Goal: Transaction & Acquisition: Obtain resource

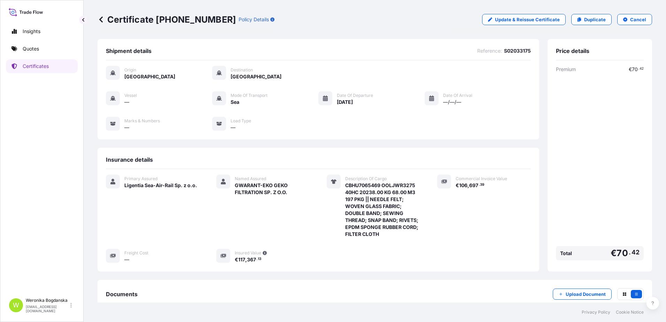
scroll to position [73, 0]
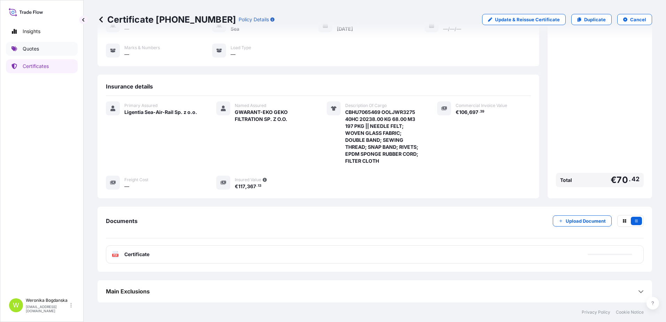
click at [48, 49] on link "Quotes" at bounding box center [42, 49] width 72 height 14
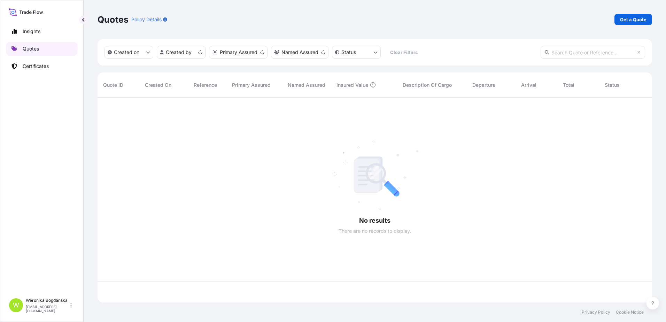
scroll to position [204, 550]
click at [637, 18] on p "Get a Quote" at bounding box center [633, 19] width 26 height 7
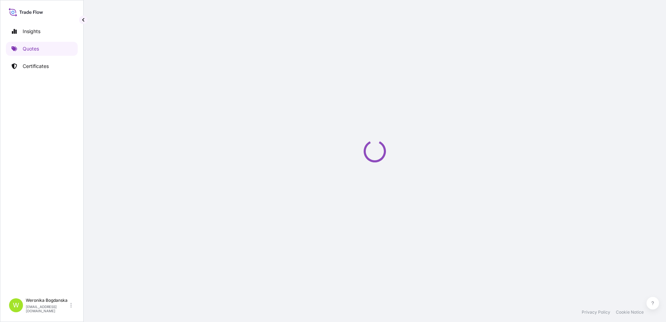
select select "Sea"
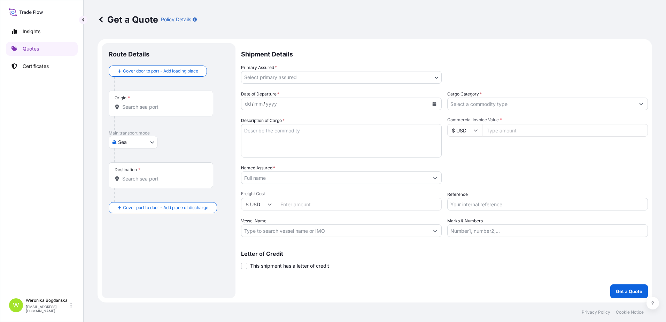
click at [158, 108] on input "Origin *" at bounding box center [163, 107] width 82 height 7
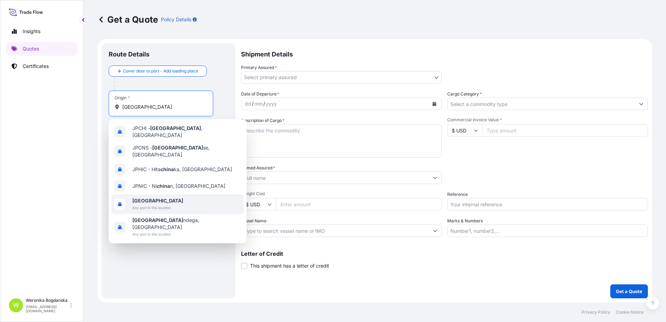
click at [143, 194] on div "[GEOGRAPHIC_DATA] Any port in this location" at bounding box center [178, 204] width 132 height 20
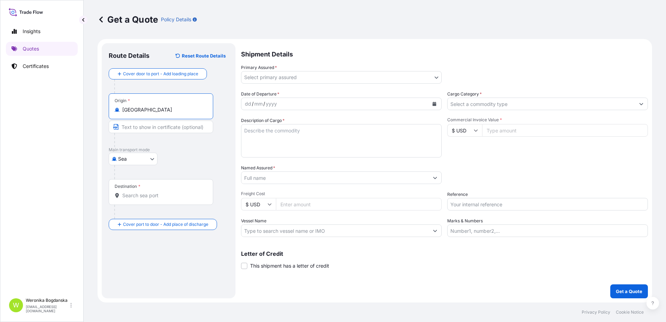
type input "[GEOGRAPHIC_DATA]"
click at [144, 191] on div "Destination *" at bounding box center [161, 192] width 105 height 26
click at [144, 192] on input "Destination *" at bounding box center [163, 195] width 82 height 7
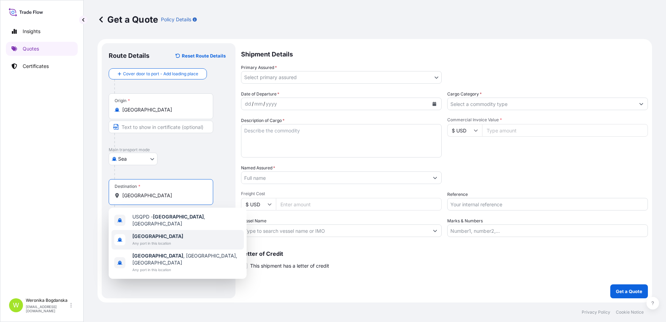
click at [159, 233] on span "[GEOGRAPHIC_DATA]" at bounding box center [157, 236] width 51 height 7
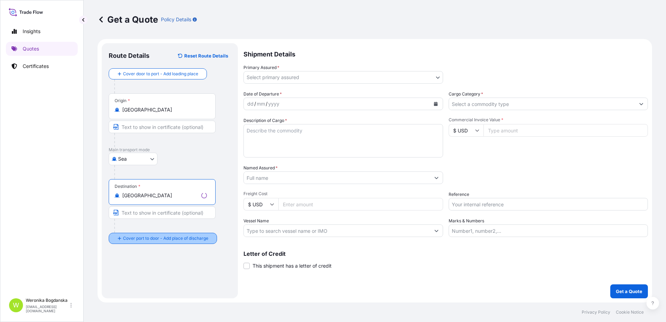
type input "[GEOGRAPHIC_DATA]"
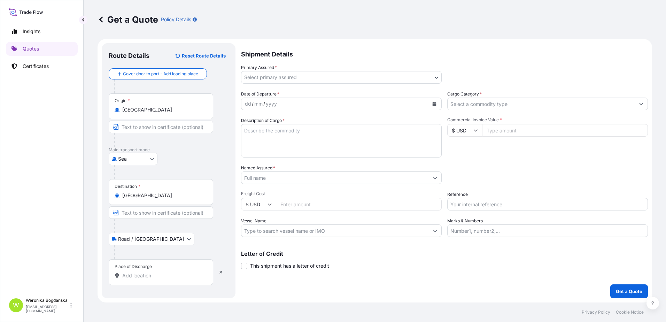
drag, startPoint x: 160, startPoint y: 277, endPoint x: 164, endPoint y: 277, distance: 4.2
click at [161, 277] on input "Place of Discharge" at bounding box center [163, 275] width 82 height 7
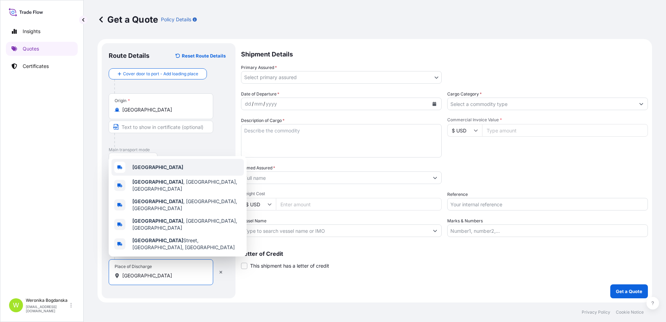
click at [160, 176] on div "[GEOGRAPHIC_DATA]" at bounding box center [178, 167] width 132 height 17
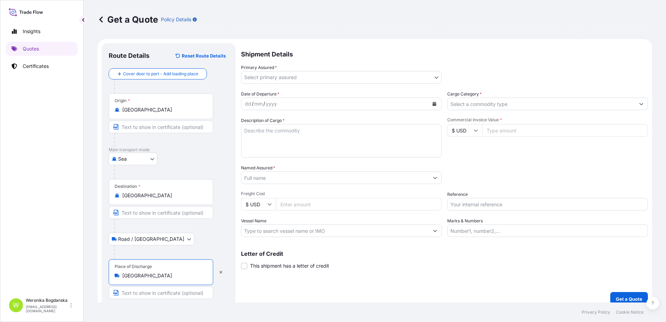
type input "[GEOGRAPHIC_DATA]"
click at [416, 77] on body "0 options available. 5 options available. Insights Quotes Certificates W [PERSO…" at bounding box center [333, 161] width 666 height 322
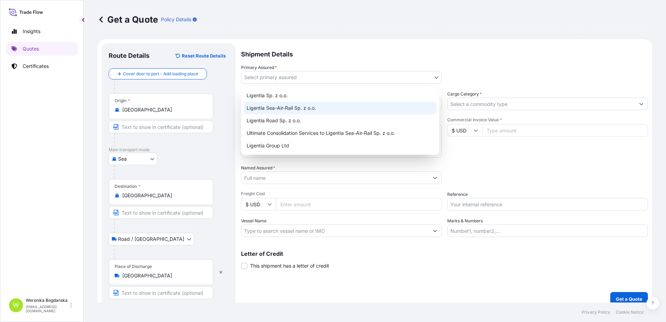
click at [347, 107] on div "Ligentia Sea-Air-Rail Sp. z o.o." at bounding box center [340, 108] width 193 height 13
select select "31440"
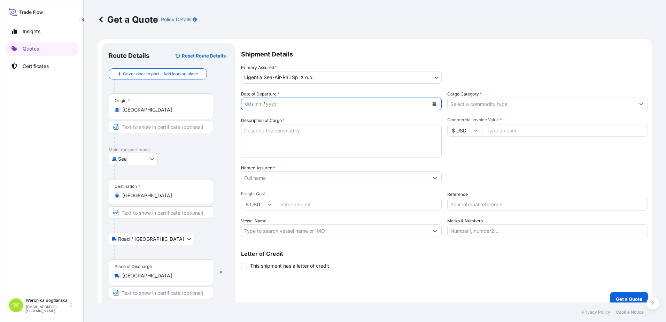
click at [433, 104] on icon "Calendar" at bounding box center [435, 104] width 4 height 4
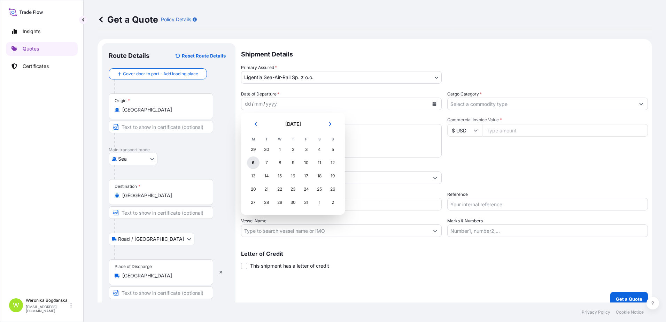
click at [258, 164] on div "6" at bounding box center [253, 162] width 13 height 13
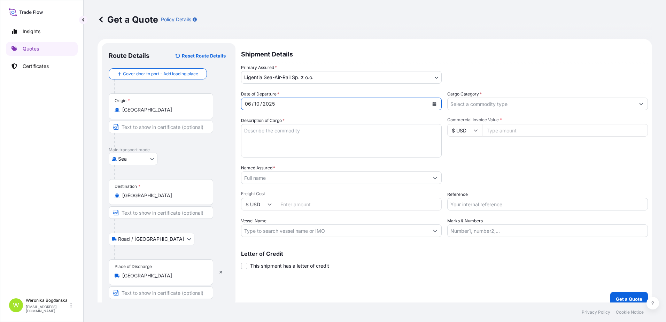
click at [640, 104] on icon "Show suggestions" at bounding box center [642, 104] width 4 height 2
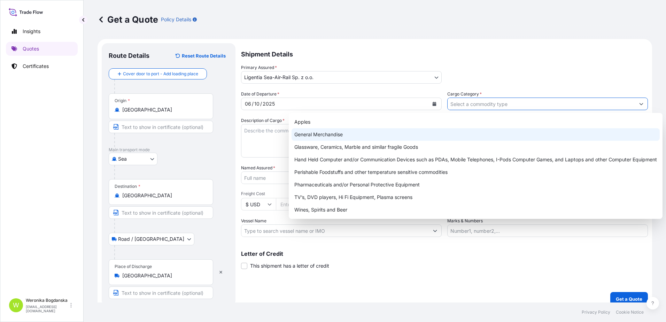
click at [345, 132] on div "General Merchandise" at bounding box center [476, 134] width 368 height 13
type input "General Merchandise"
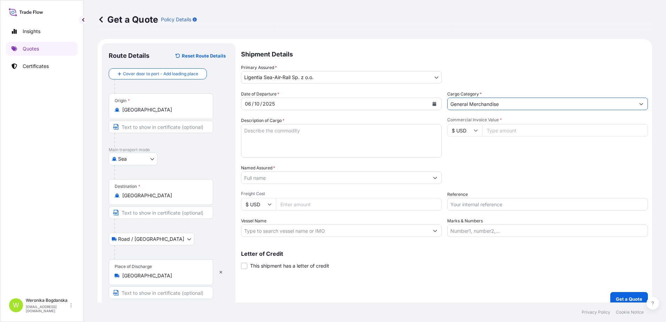
click at [306, 140] on textarea "Description of Cargo *" at bounding box center [341, 140] width 201 height 33
paste textarea "POWER INVERTERS"
click at [264, 137] on textarea "POWER INVERTERS" at bounding box center [341, 140] width 201 height 33
paste textarea "MODETIIU7542116 OOLKGB8268 40HC 26139.20 KG 63.936 M3 1518 CTN"
click at [260, 134] on textarea "POWER INVERTERS MODETIIU7542116 OOLKGB8268 40HC 26139.20 KG 63.936 M3 1518 CTN" at bounding box center [341, 140] width 201 height 33
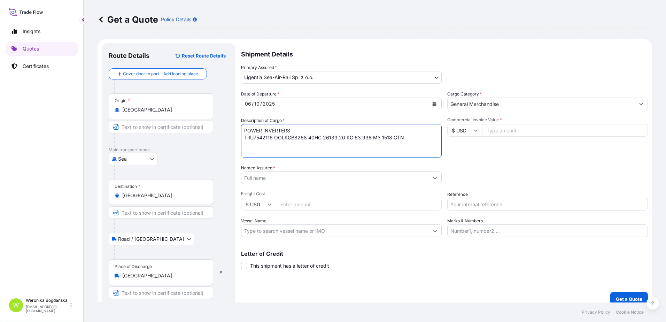
type textarea "POWER INVERTERS TIIU7542116 OOLKGB8268 40HC 26139.20 KG 63.936 M3 1518 CTN"
click at [503, 133] on input "Commercial Invoice Value *" at bounding box center [565, 130] width 166 height 13
type input "135400"
click at [315, 176] on input "Named Assured *" at bounding box center [336, 177] width 188 height 13
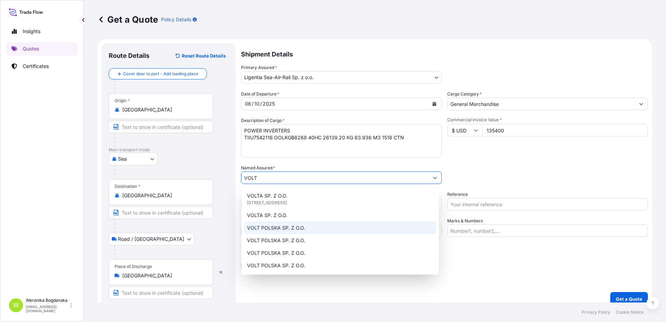
click at [314, 229] on div "VOLT POLSKA SP. Z O.O." at bounding box center [340, 228] width 192 height 13
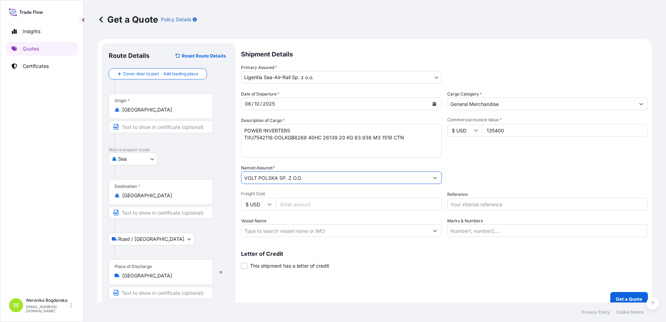
type input "VOLT POLSKA SP. Z O.O."
click at [479, 204] on input "Reference" at bounding box center [548, 204] width 201 height 13
paste input "S02058285"
type input "S02058285"
click at [490, 176] on div "Packing Category Type to search a container mode Please select a primary mode o…" at bounding box center [548, 175] width 201 height 20
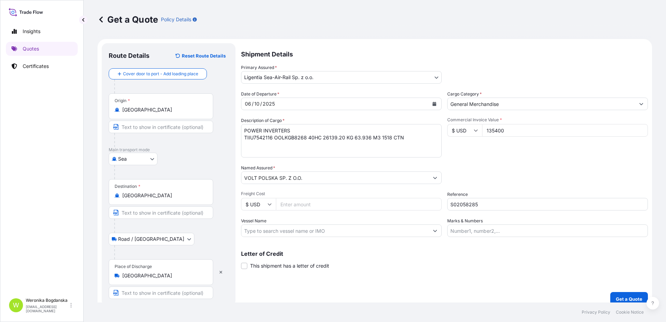
scroll to position [8, 0]
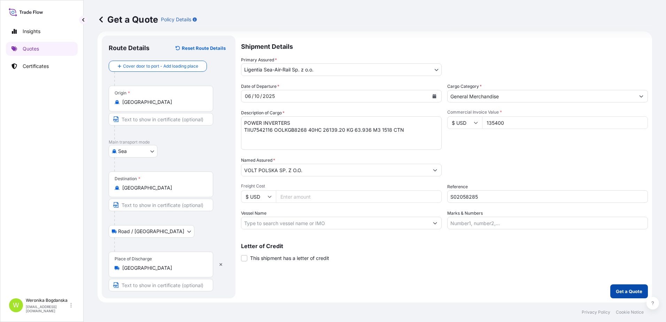
click at [619, 290] on p "Get a Quote" at bounding box center [629, 291] width 26 height 7
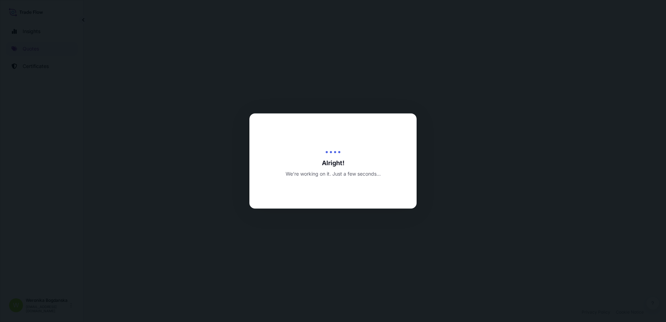
select select "Sea"
select select "Road / [GEOGRAPHIC_DATA]"
select select "31440"
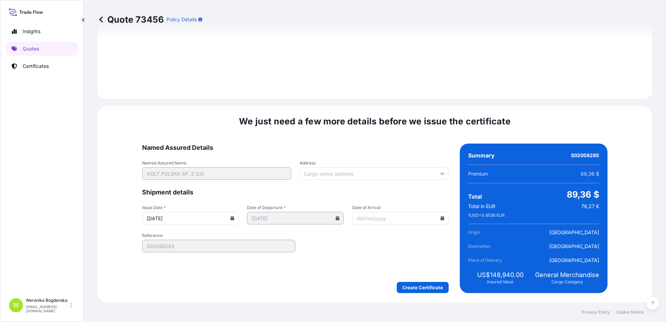
scroll to position [851, 0]
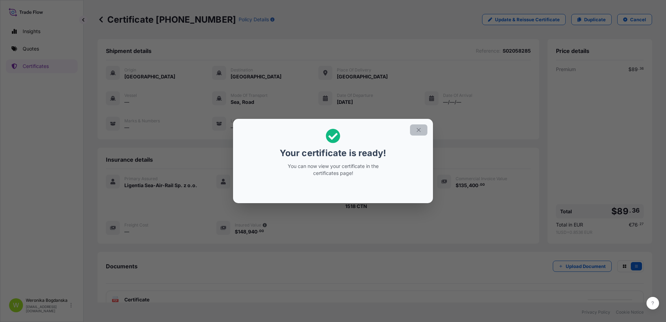
click at [416, 128] on icon "button" at bounding box center [419, 130] width 6 height 6
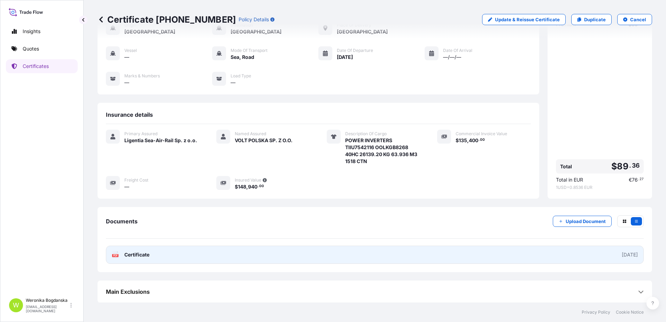
scroll to position [45, 0]
click at [356, 254] on link "PDF Certificate [DATE]" at bounding box center [375, 254] width 538 height 18
